Goal: Check status: Check status

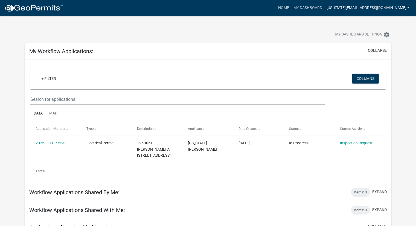
click at [344, 7] on link "[US_STATE][EMAIL_ADDRESS][DOMAIN_NAME]" at bounding box center [367, 8] width 87 height 10
click at [346, 22] on link "Account" at bounding box center [390, 22] width 44 height 13
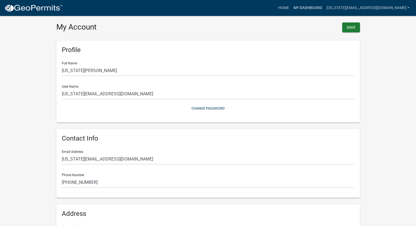
click at [291, 9] on link "My Dashboard" at bounding box center [307, 8] width 33 height 10
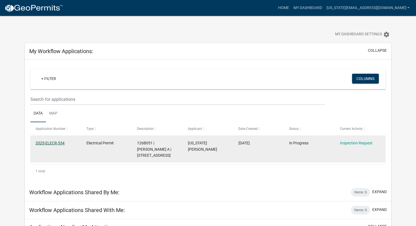
drag, startPoint x: 67, startPoint y: 142, endPoint x: 36, endPoint y: 144, distance: 31.3
click at [34, 143] on datatable-body-cell "2025-ELECR-534" at bounding box center [55, 149] width 51 height 27
drag, startPoint x: 41, startPoint y: 144, endPoint x: 57, endPoint y: 159, distance: 22.2
click at [57, 159] on datatable-body-cell "2025-ELECR-534" at bounding box center [55, 149] width 51 height 27
click at [48, 142] on link "2025-ELECR-534" at bounding box center [50, 143] width 29 height 4
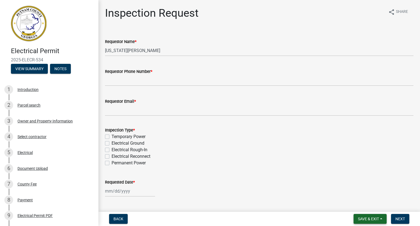
click at [346, 160] on span "Save & Exit" at bounding box center [368, 218] width 21 height 4
click at [346, 160] on button "Save & Exit" at bounding box center [365, 204] width 44 height 13
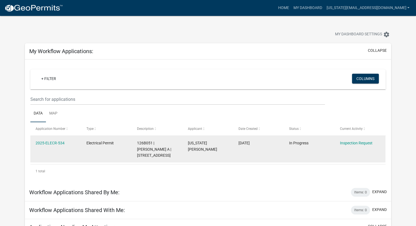
drag, startPoint x: 66, startPoint y: 145, endPoint x: 35, endPoint y: 145, distance: 30.4
click at [35, 145] on datatable-body-cell "2025-ELECR-534" at bounding box center [55, 149] width 51 height 27
copy link "2025-ELECR-534"
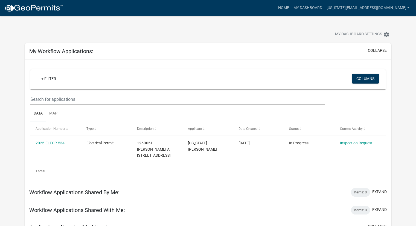
click at [16, 7] on img at bounding box center [33, 8] width 59 height 8
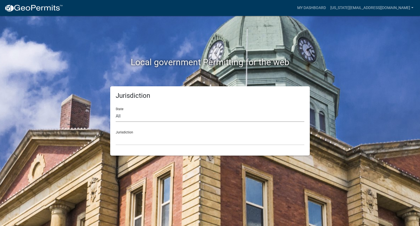
click at [133, 115] on select "All [US_STATE] [US_STATE] [US_STATE] [US_STATE] [US_STATE] [US_STATE] [US_STATE…" at bounding box center [210, 115] width 189 height 11
select select "[US_STATE]"
click at [116, 110] on select "All [US_STATE] [US_STATE] [US_STATE] [US_STATE] [US_STATE] [US_STATE] [US_STATE…" at bounding box center [210, 115] width 189 height 11
click at [139, 141] on select "[GEOGRAPHIC_DATA], [US_STATE][PERSON_NAME][GEOGRAPHIC_DATA], [US_STATE][PERSON_…" at bounding box center [210, 139] width 189 height 11
